Goal: Information Seeking & Learning: Learn about a topic

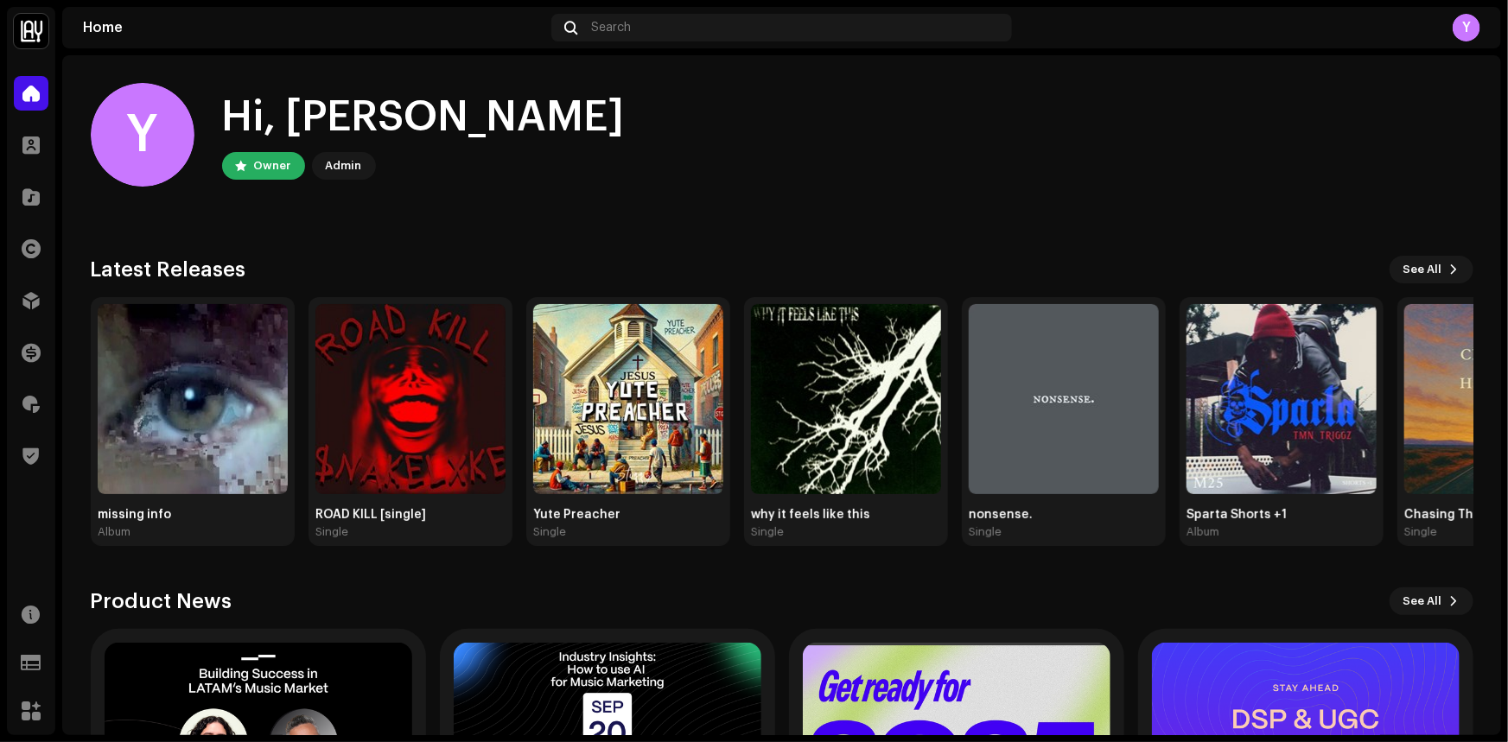
click at [779, 236] on div "Y Hi, [PERSON_NAME] Owner Admin Check out the latest Product Updates for Check …" at bounding box center [782, 506] width 1382 height 902
click at [630, 26] on span "Search" at bounding box center [612, 28] width 40 height 14
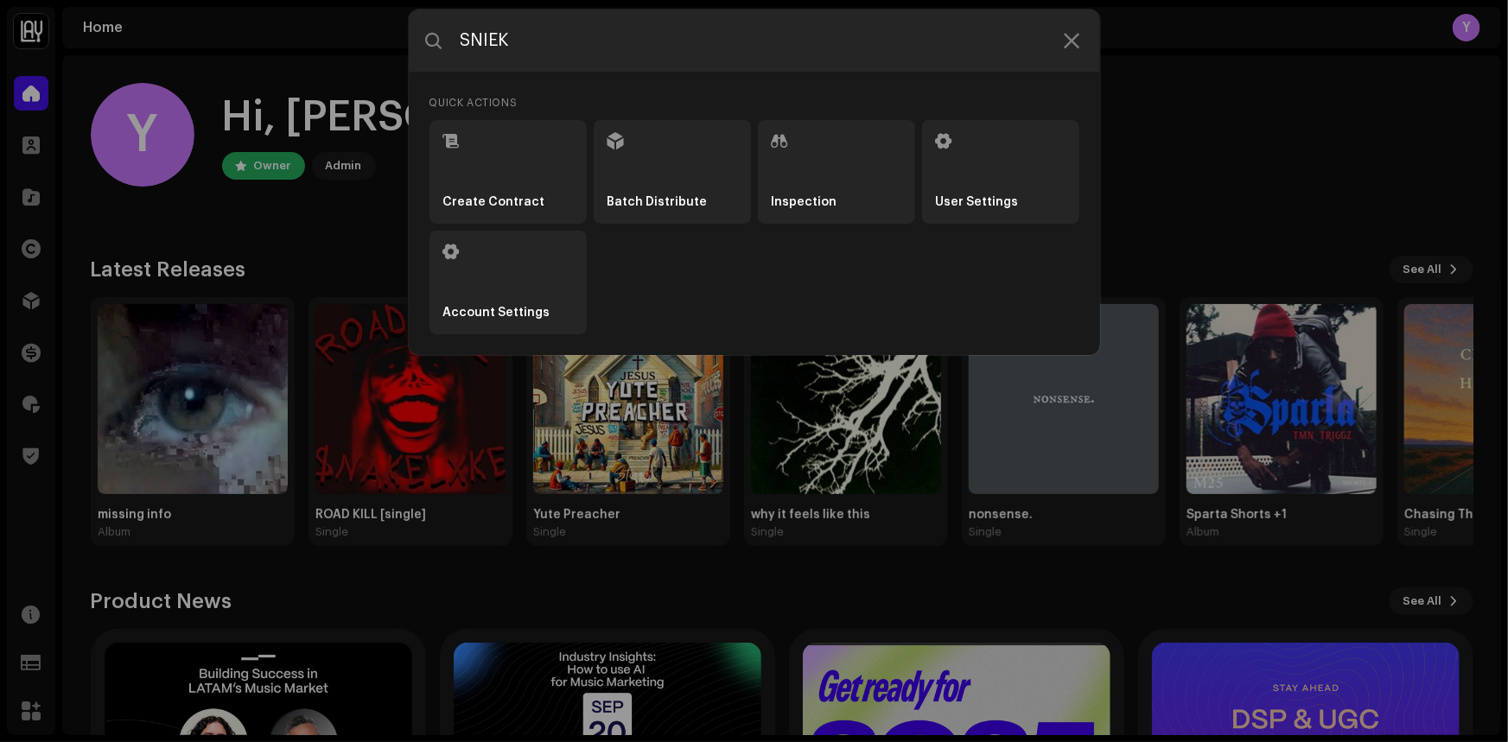
type input "SNIEK"
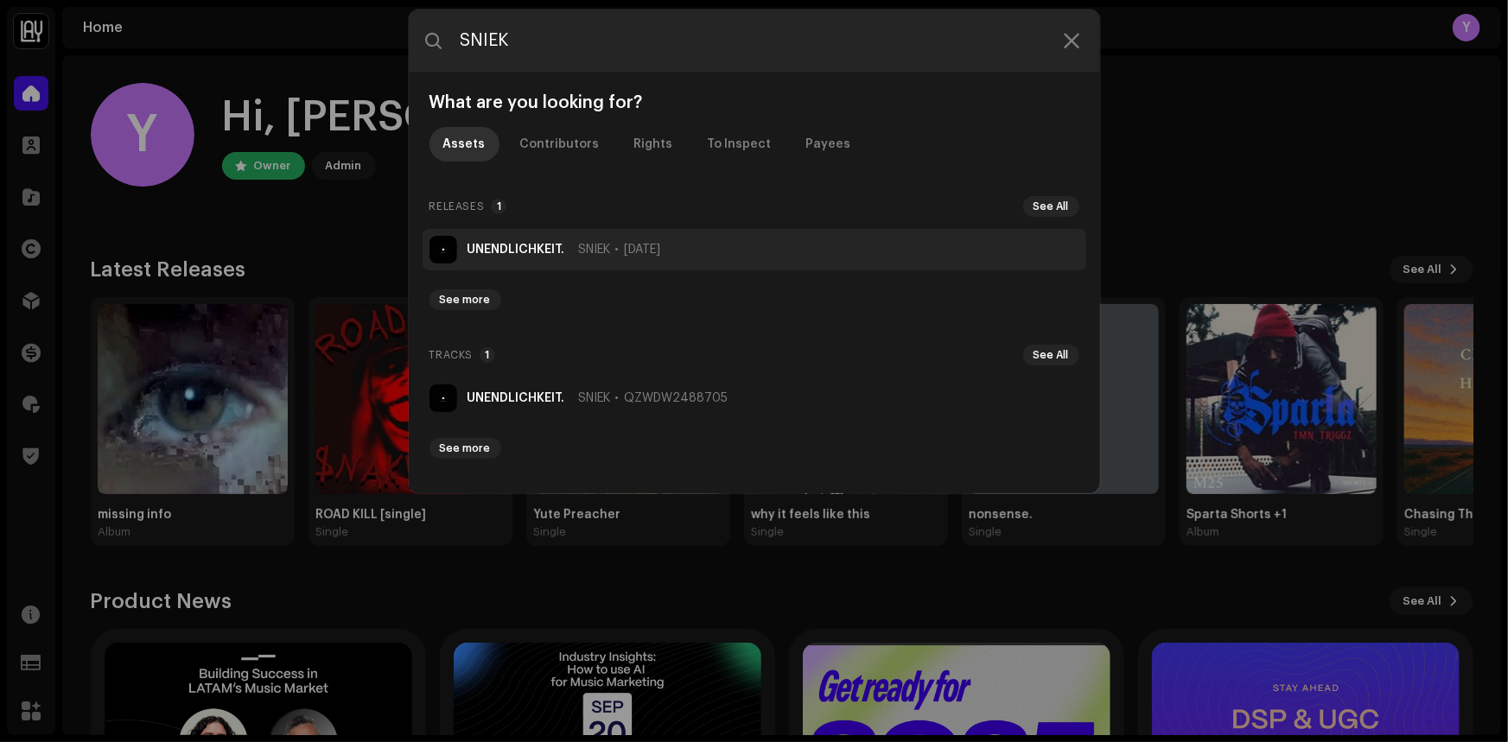
click at [602, 245] on span "SNIEK" at bounding box center [595, 250] width 32 height 14
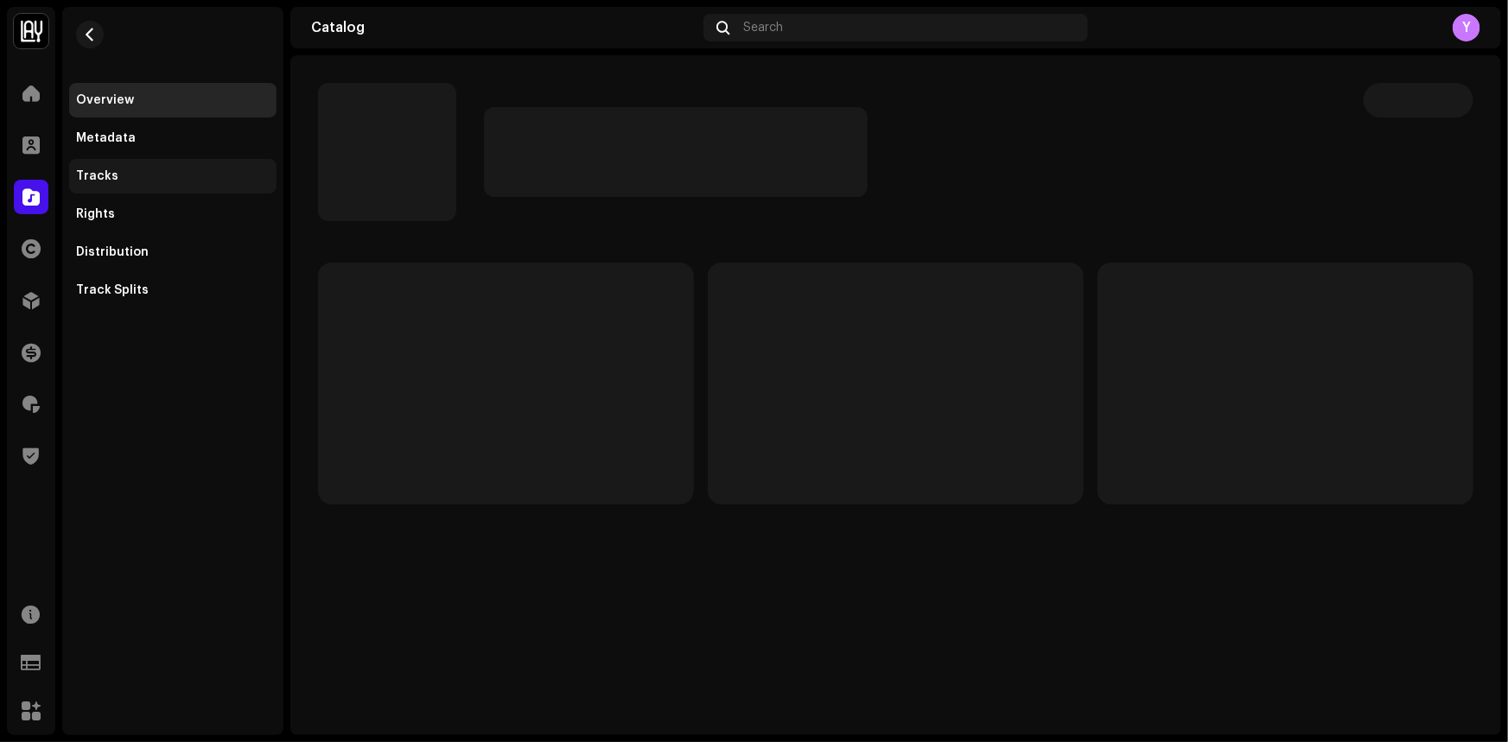
click at [215, 172] on div "Tracks" at bounding box center [173, 176] width 194 height 14
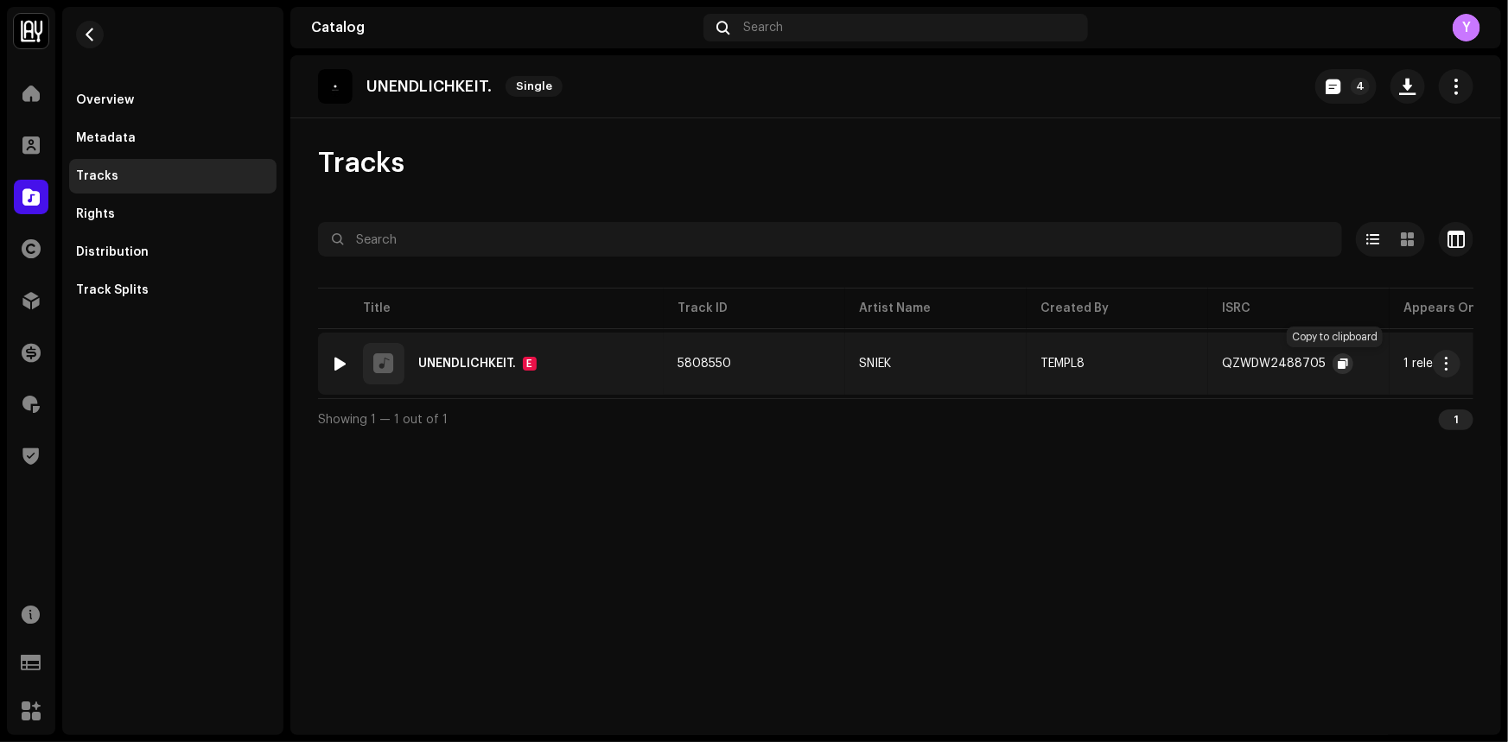
click at [1332, 360] on button "button" at bounding box center [1342, 363] width 21 height 21
click at [138, 103] on div "Overview" at bounding box center [173, 100] width 194 height 14
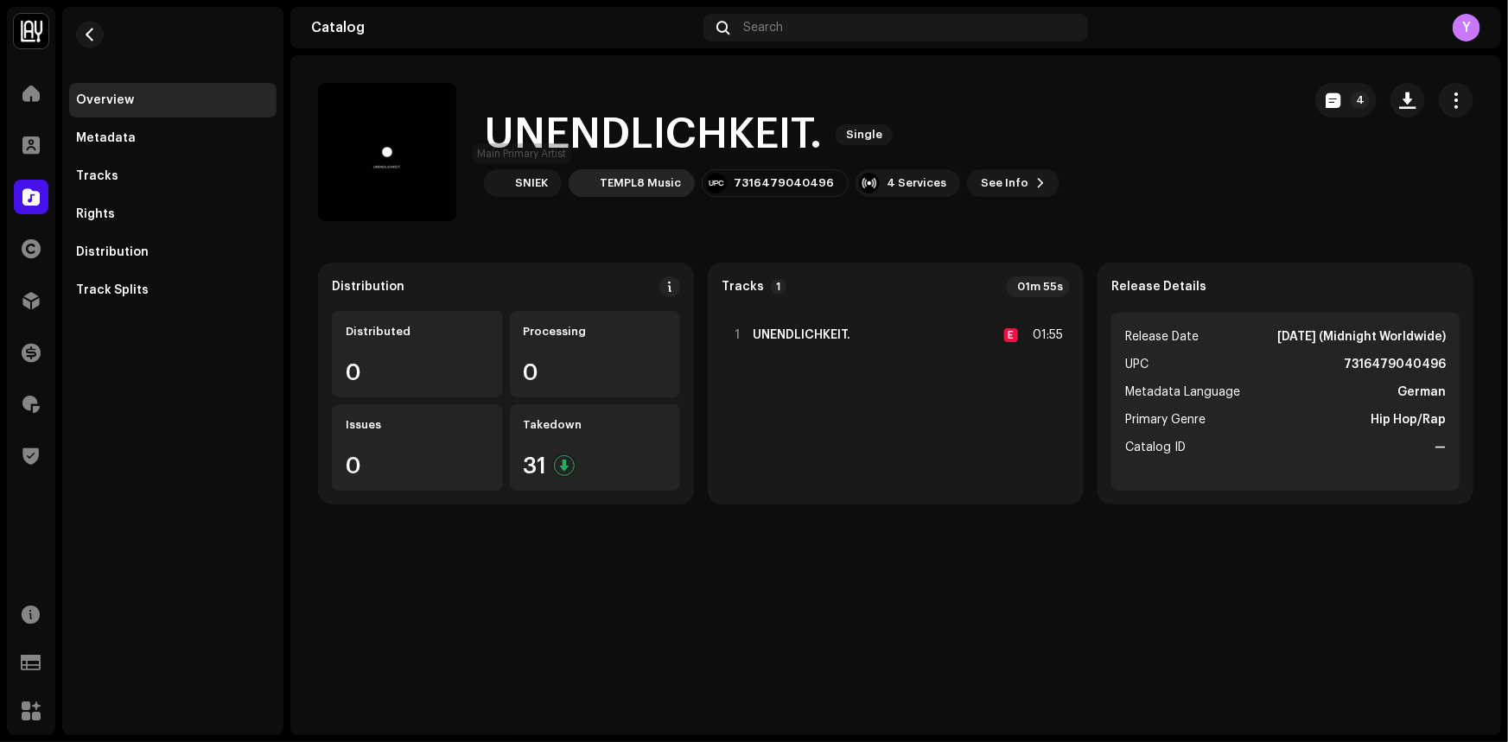
click at [623, 181] on div "TEMPL8 Music" at bounding box center [640, 183] width 81 height 14
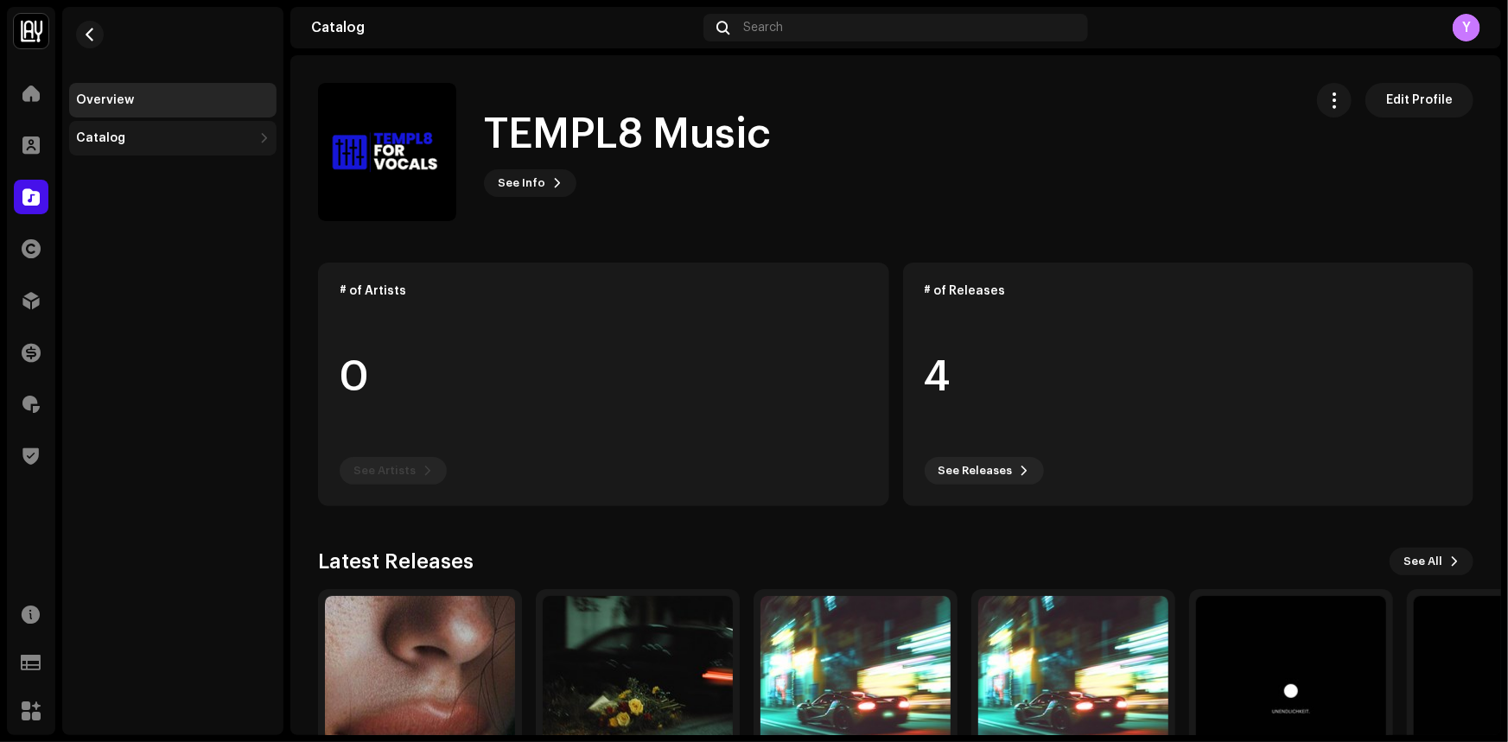
click at [165, 130] on div "Catalog" at bounding box center [172, 138] width 207 height 35
click at [148, 176] on div "Releases" at bounding box center [176, 176] width 187 height 14
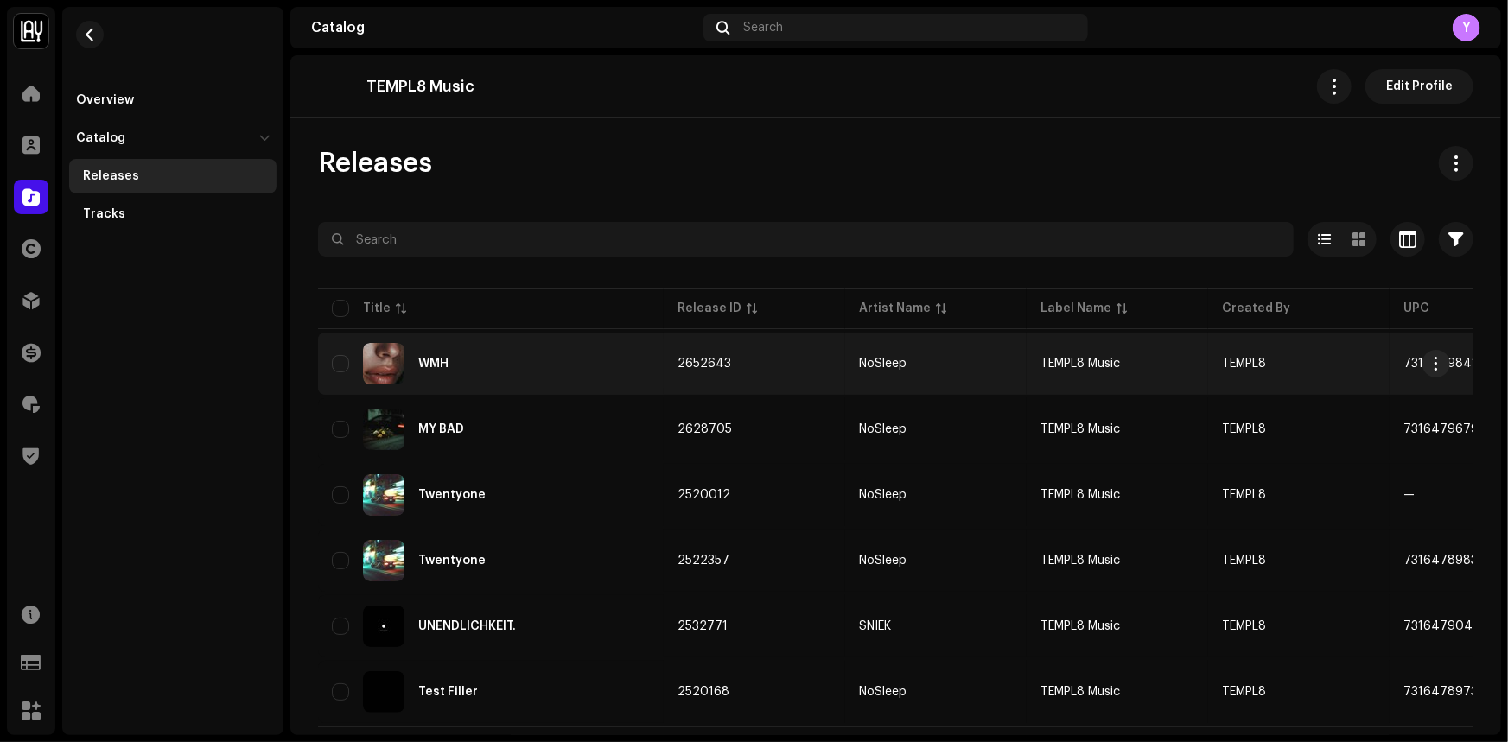
scroll to position [35, 0]
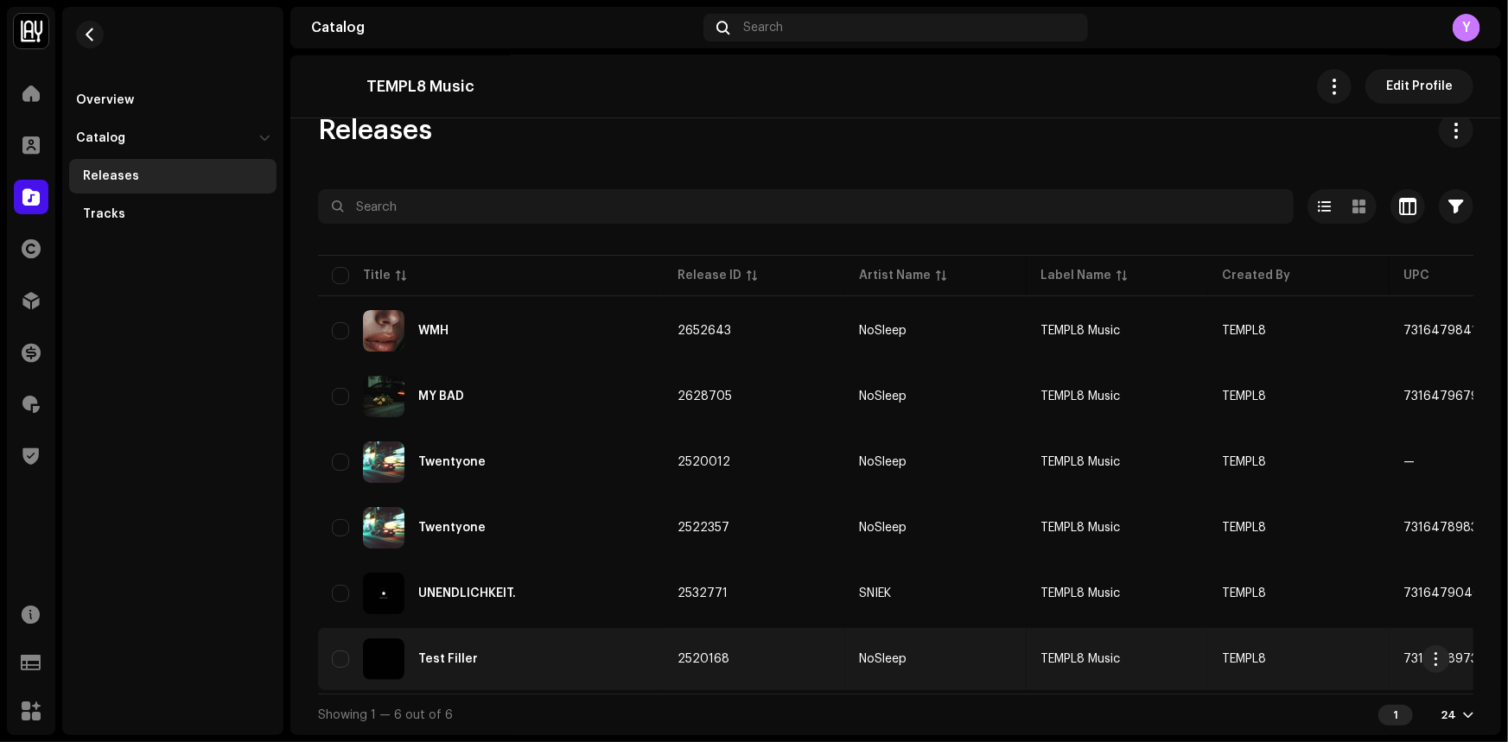
click at [581, 649] on div "Test Filler" at bounding box center [491, 658] width 318 height 41
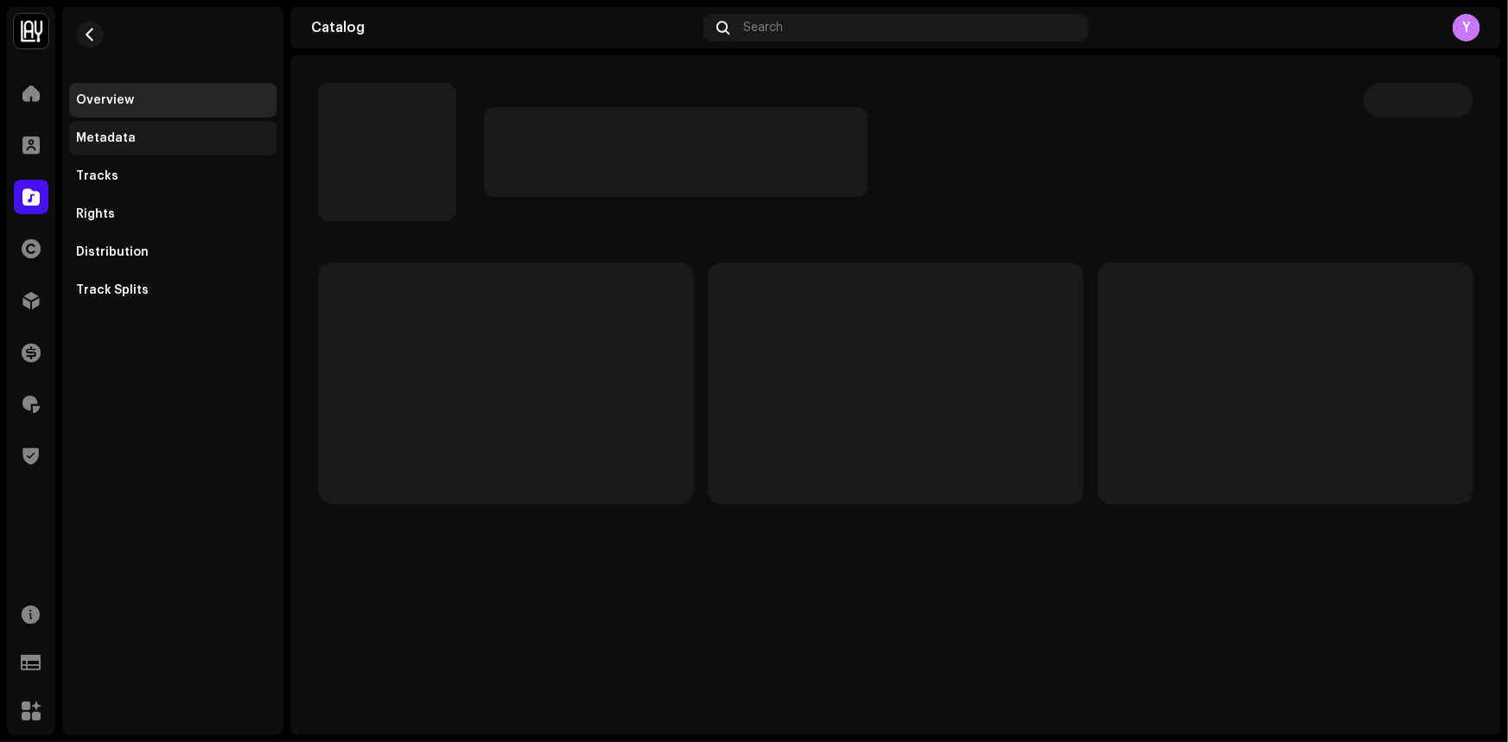
click at [179, 140] on div "Metadata" at bounding box center [173, 138] width 194 height 14
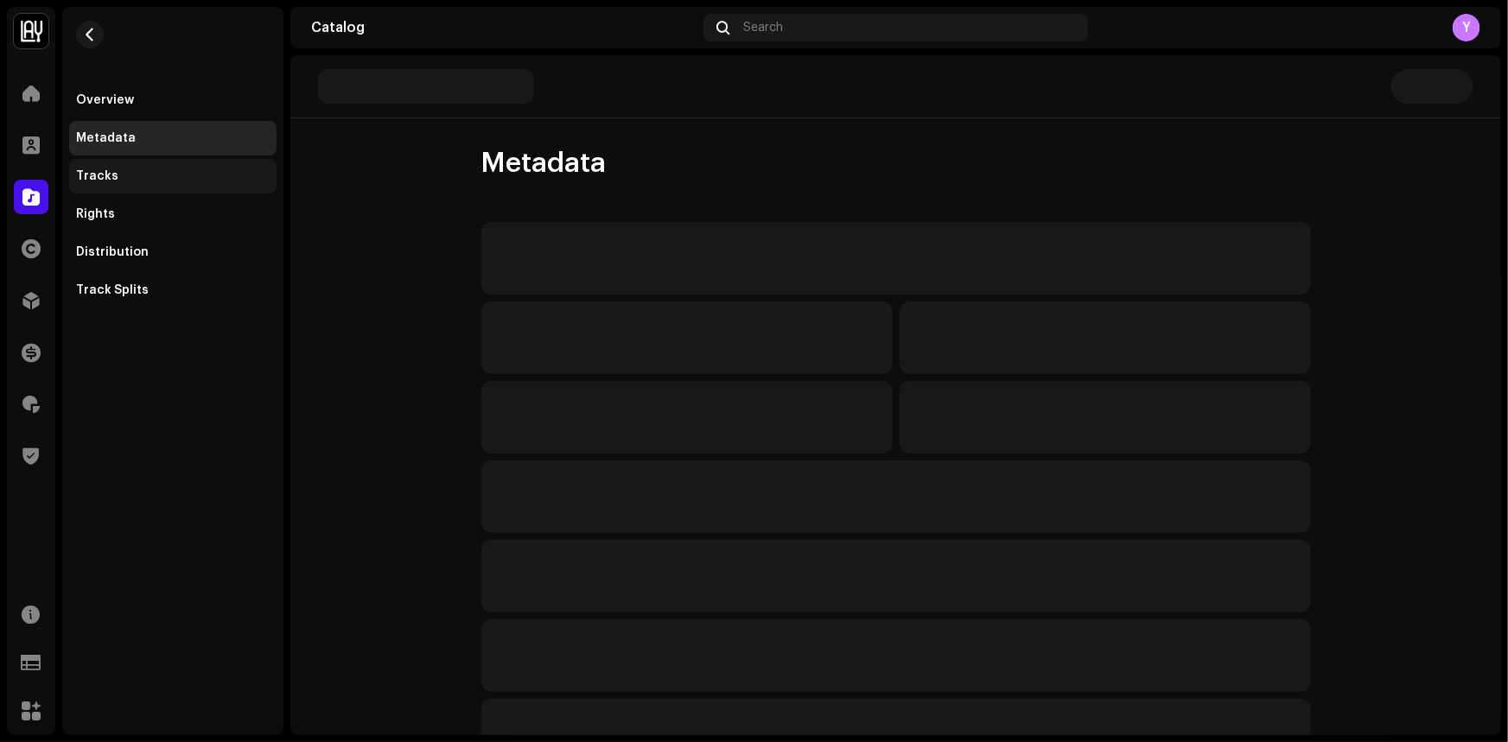
click at [181, 167] on div "Tracks" at bounding box center [172, 176] width 207 height 35
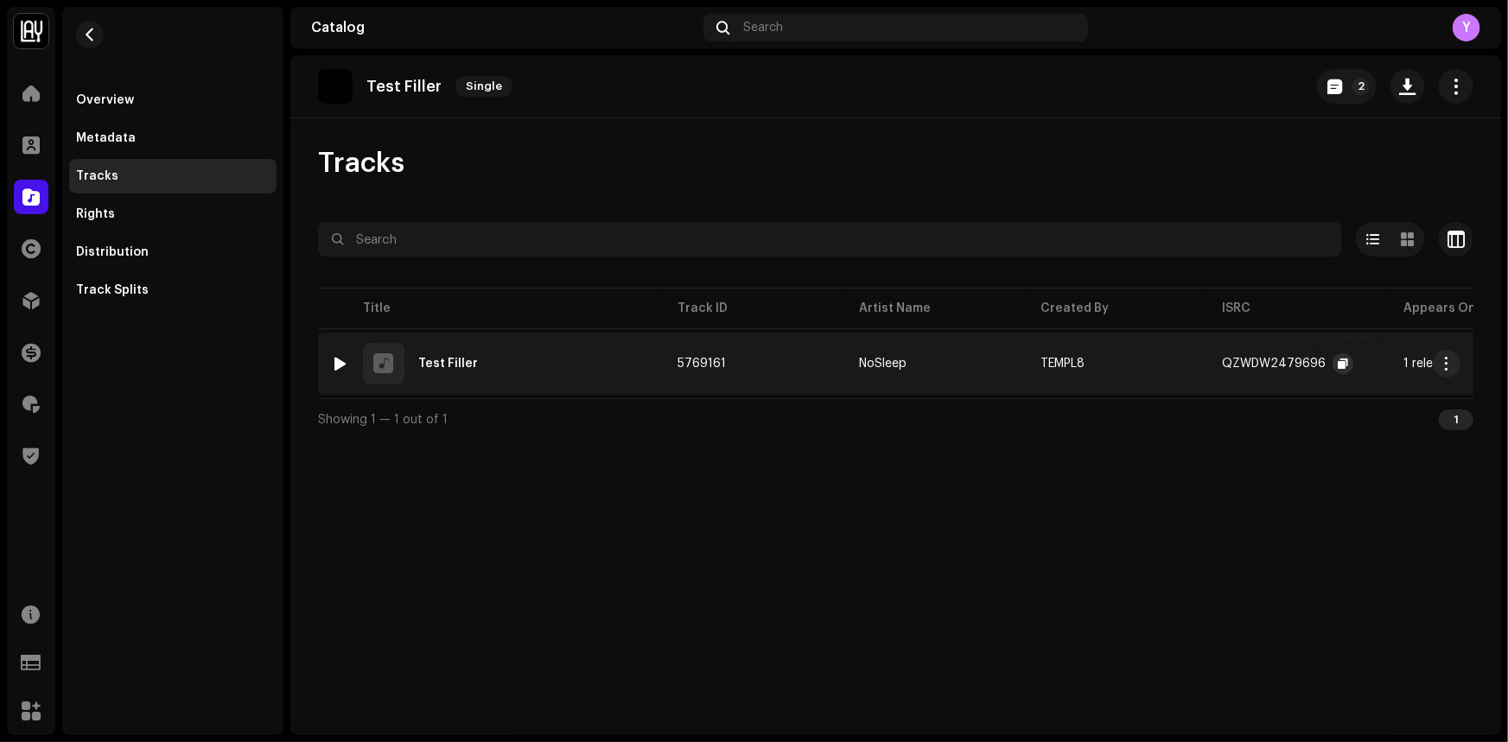
click at [1337, 360] on span "button" at bounding box center [1342, 364] width 10 height 14
click at [562, 162] on div "Tracks" at bounding box center [895, 163] width 1155 height 35
drag, startPoint x: 578, startPoint y: 161, endPoint x: 569, endPoint y: 158, distance: 9.0
